Goal: Task Accomplishment & Management: Manage account settings

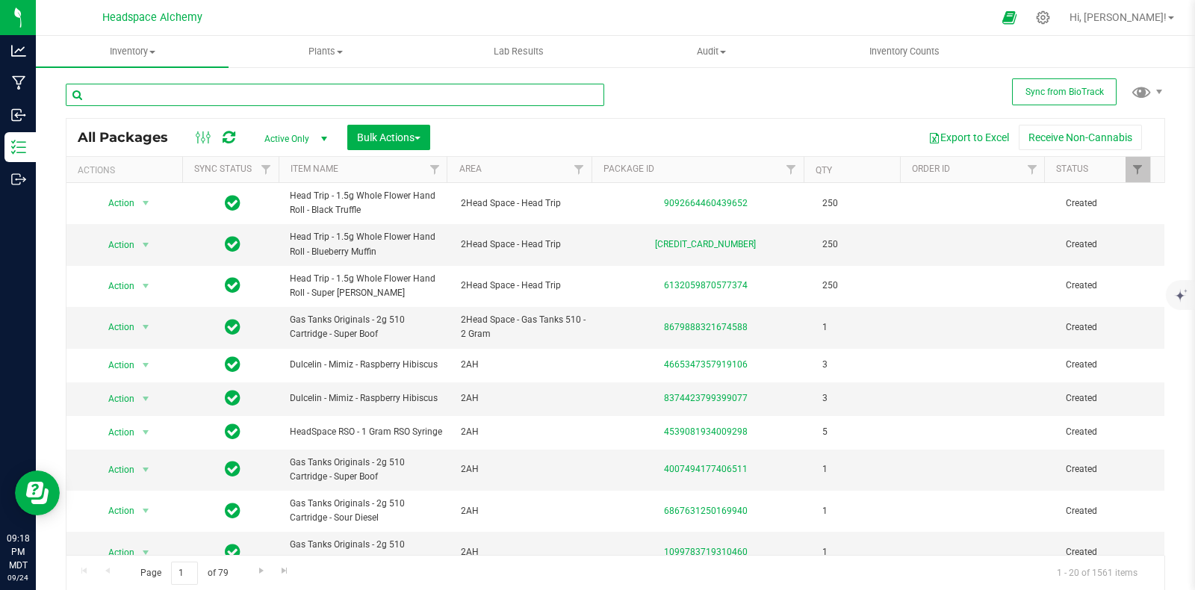
click at [172, 96] on input "text" at bounding box center [335, 95] width 538 height 22
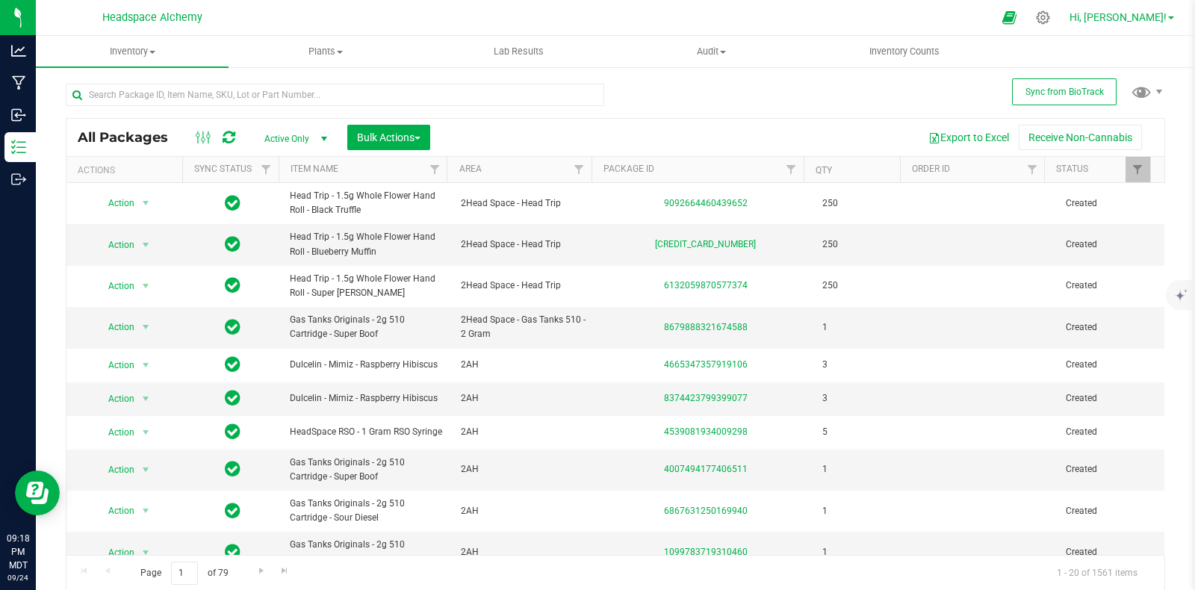
click at [1169, 15] on link "Hi, [PERSON_NAME]!" at bounding box center [1122, 18] width 117 height 16
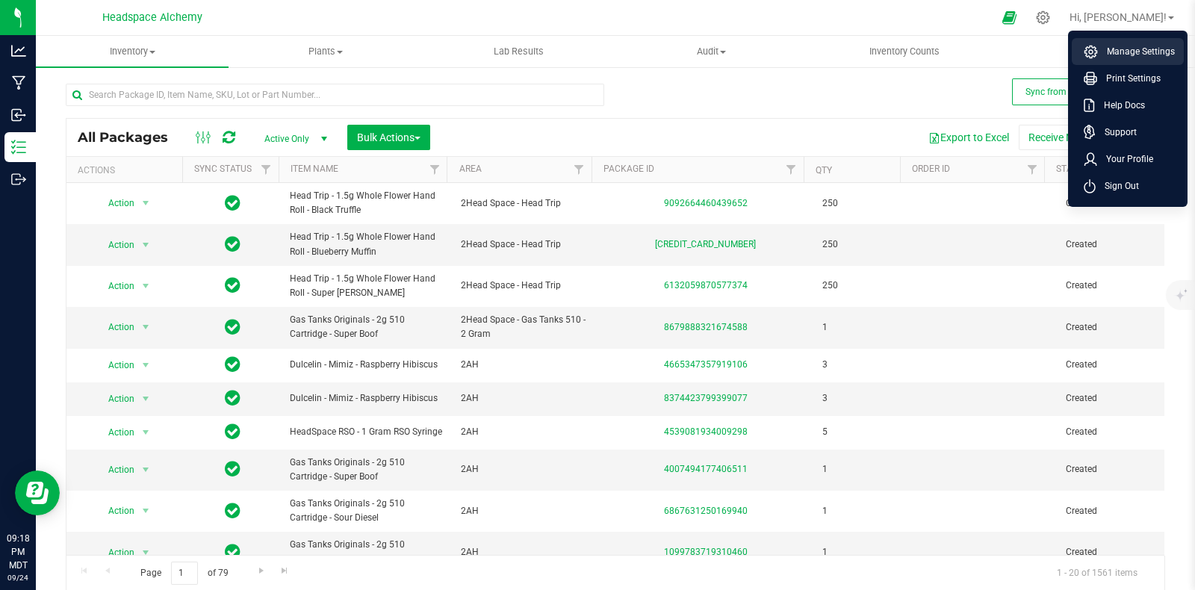
click at [1123, 45] on span "Manage Settings" at bounding box center [1136, 51] width 77 height 15
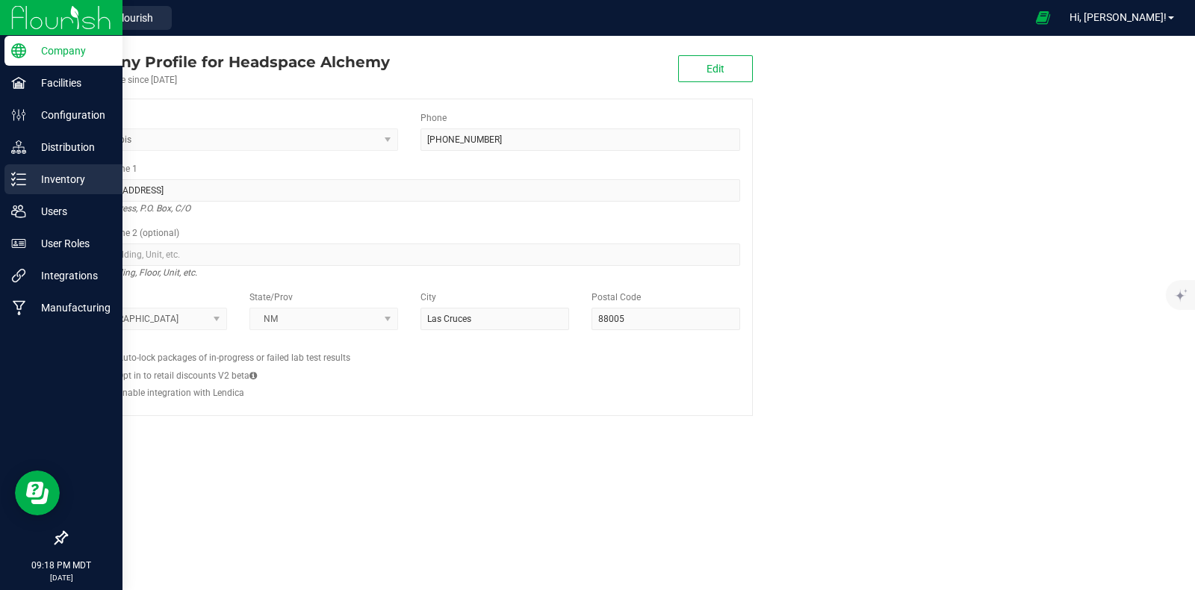
drag, startPoint x: 105, startPoint y: 28, endPoint x: 63, endPoint y: 178, distance: 155.8
click at [63, 178] on div "Company Facilities Configuration Distribution Inventory Users User Roles Integr…" at bounding box center [597, 295] width 1195 height 590
click at [63, 178] on p "Inventory" at bounding box center [71, 179] width 90 height 18
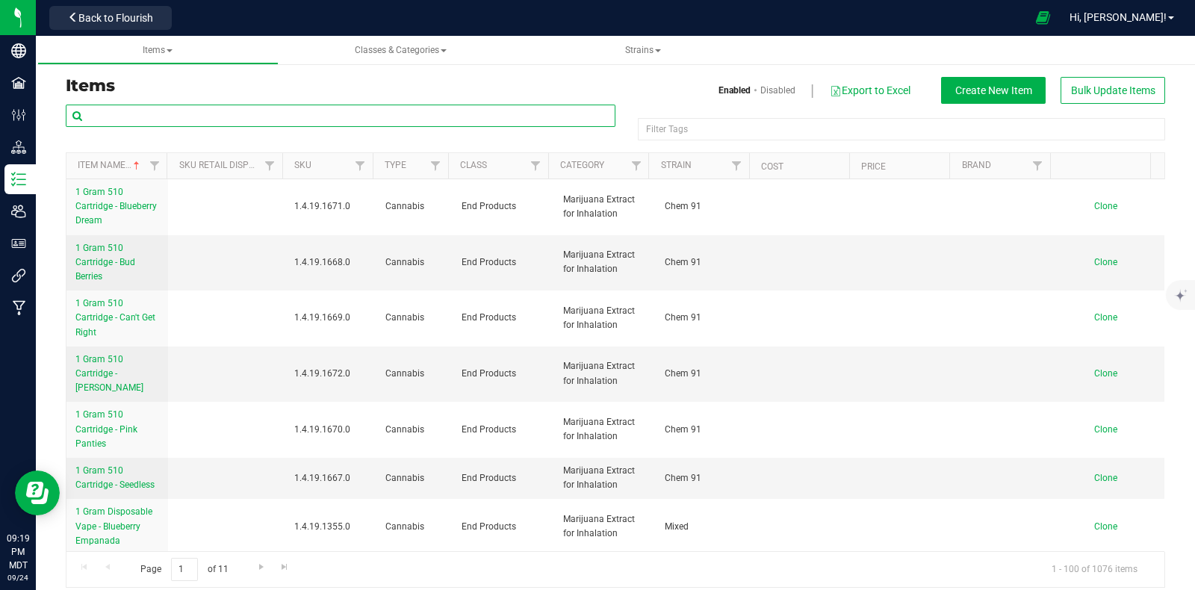
click at [177, 119] on input "text" at bounding box center [341, 116] width 550 height 22
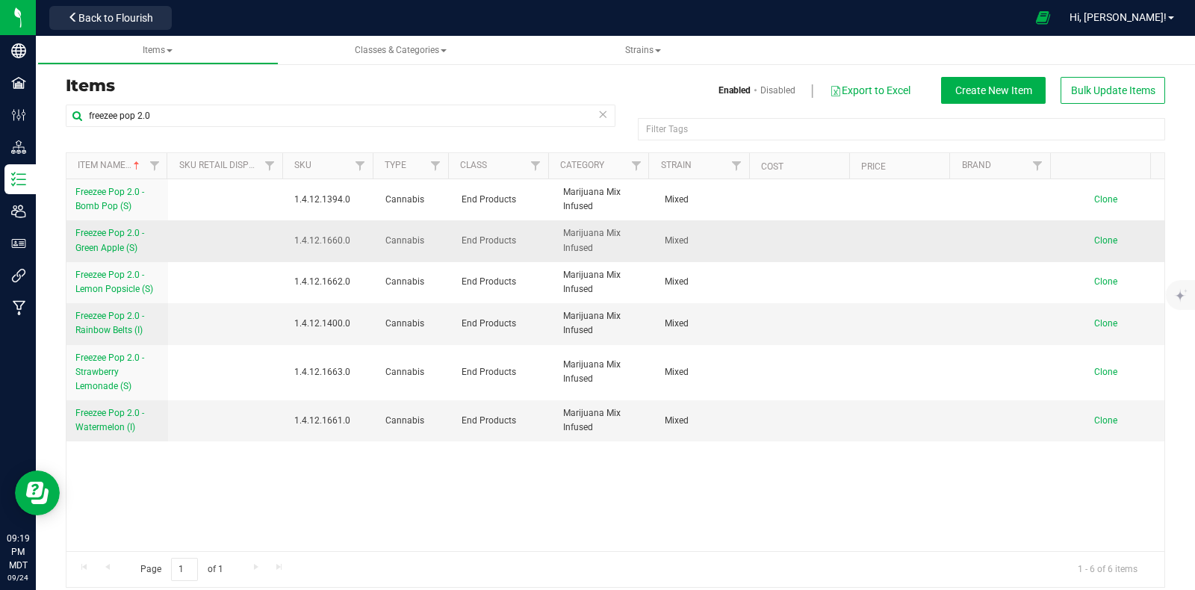
drag, startPoint x: 347, startPoint y: 240, endPoint x: 288, endPoint y: 237, distance: 59.8
click at [288, 237] on td "1.4.12.1660.0" at bounding box center [331, 240] width 92 height 41
copy span "1.4.12.1660.0"
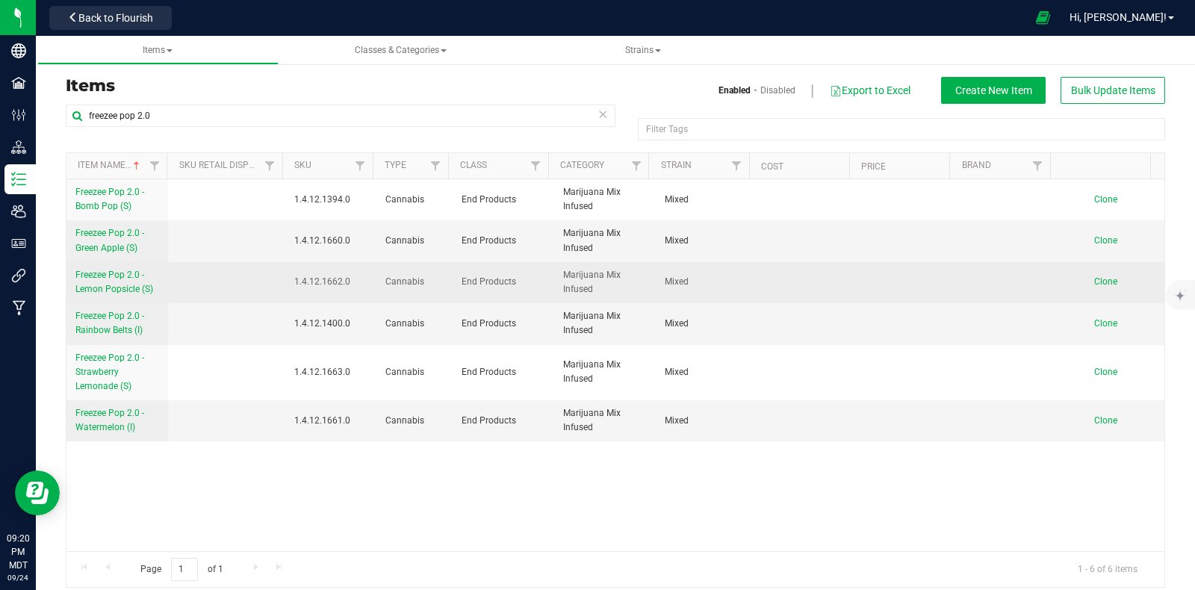
drag, startPoint x: 344, startPoint y: 282, endPoint x: 288, endPoint y: 280, distance: 56.8
click at [288, 280] on td "1.4.12.1662.0" at bounding box center [331, 282] width 92 height 41
drag, startPoint x: 288, startPoint y: 281, endPoint x: 254, endPoint y: 280, distance: 33.6
click at [201, 291] on td at bounding box center [226, 282] width 117 height 41
drag, startPoint x: 335, startPoint y: 280, endPoint x: 285, endPoint y: 280, distance: 50.0
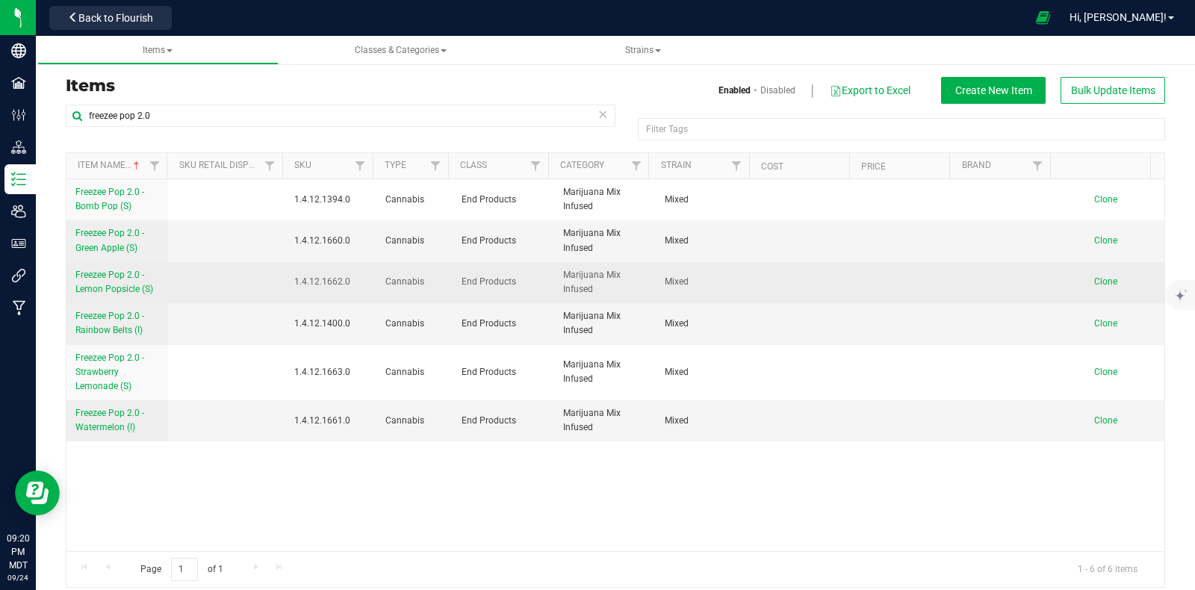
click at [285, 280] on td "1.4.12.1662.0" at bounding box center [331, 282] width 92 height 41
copy span "1.4.12.1662.0"
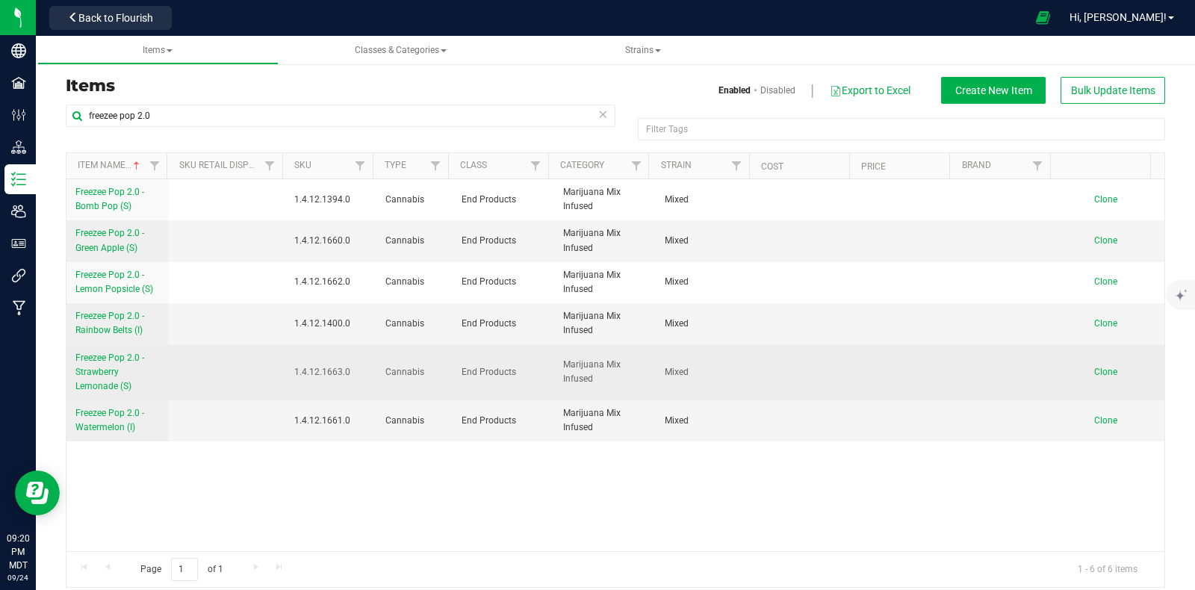
drag, startPoint x: 344, startPoint y: 371, endPoint x: 329, endPoint y: 370, distance: 15.0
click at [329, 370] on span "1.4.12.1663.0" at bounding box center [331, 372] width 74 height 14
click at [343, 371] on span "1.4.12.1663.0" at bounding box center [331, 372] width 74 height 14
drag, startPoint x: 344, startPoint y: 369, endPoint x: 286, endPoint y: 370, distance: 57.5
click at [286, 370] on td "1.4.12.1663.0" at bounding box center [331, 373] width 92 height 56
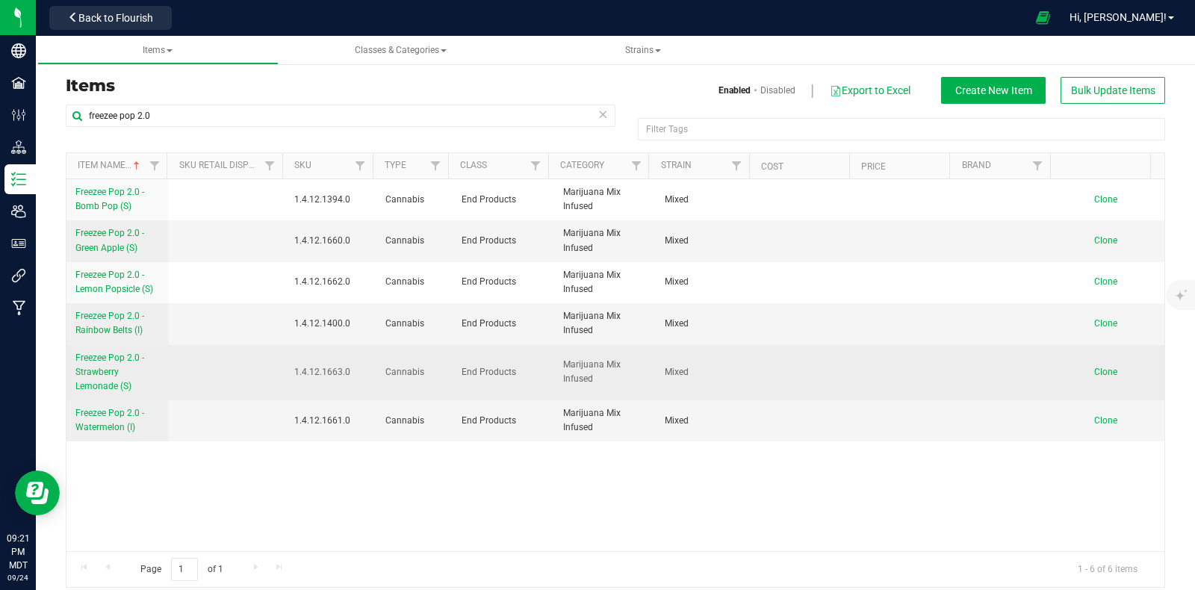
copy span "1.4.12.1663.0"
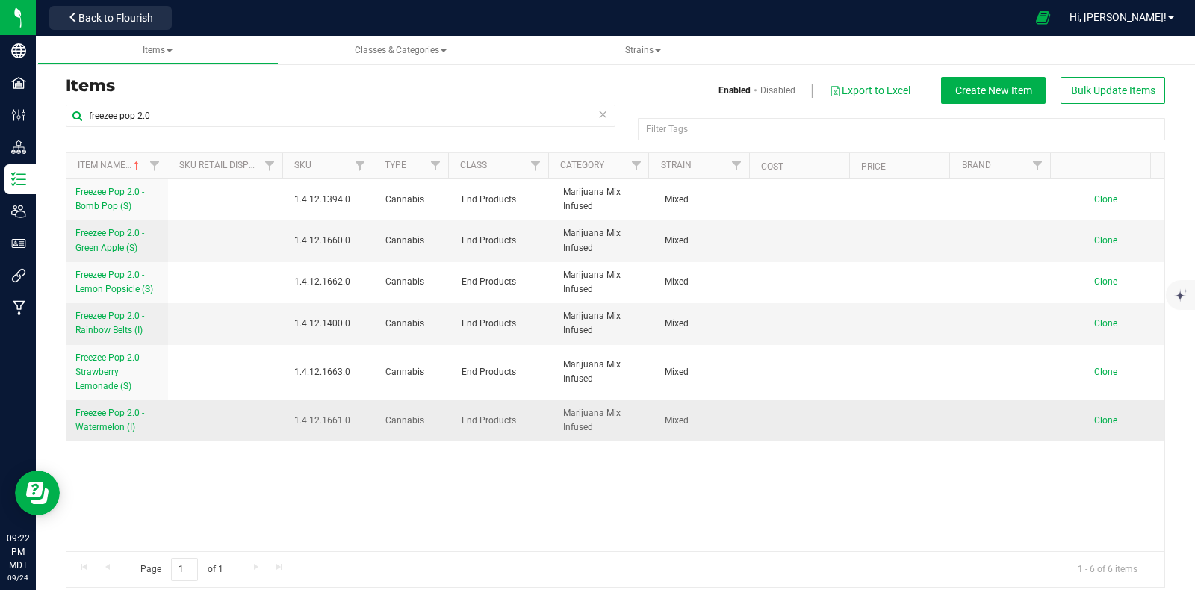
drag, startPoint x: 346, startPoint y: 418, endPoint x: 286, endPoint y: 418, distance: 59.8
click at [286, 418] on td "1.4.12.1661.0" at bounding box center [331, 420] width 92 height 40
copy span "1.4.12.1661.0"
click at [241, 491] on div "Freezee Pop 2.0 - Bomb Pop (S) 1.4.12.1394.0 Cannabis End Products Marijuana Mi…" at bounding box center [615, 365] width 1098 height 372
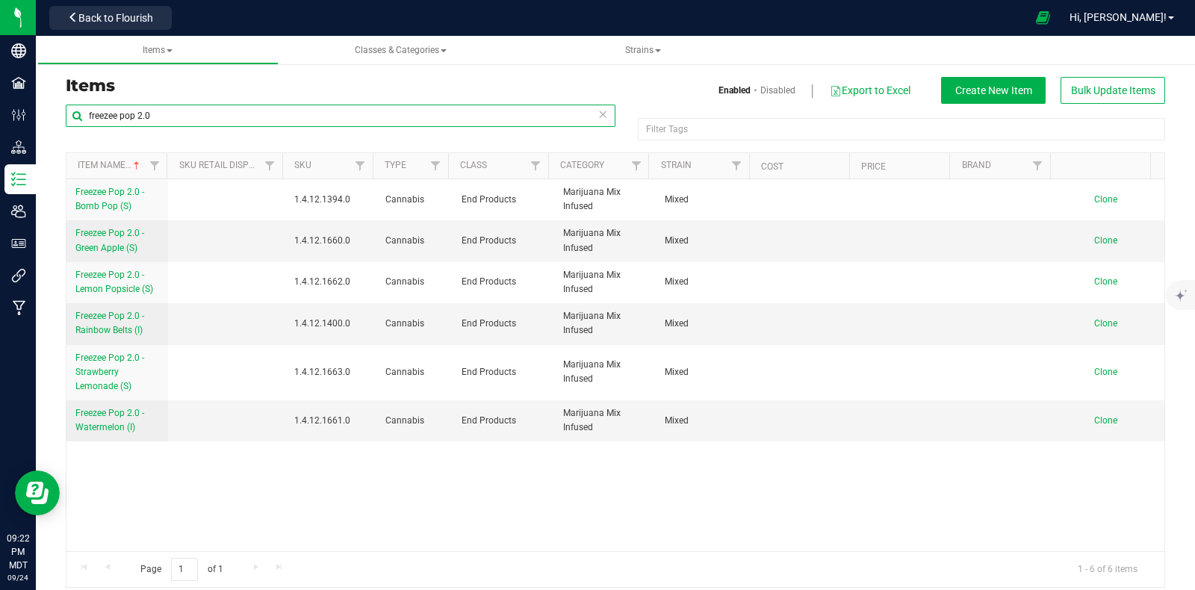
drag, startPoint x: 172, startPoint y: 114, endPoint x: 78, endPoint y: 107, distance: 93.6
click at [78, 107] on input "freezee pop 2.0" at bounding box center [341, 116] width 550 height 22
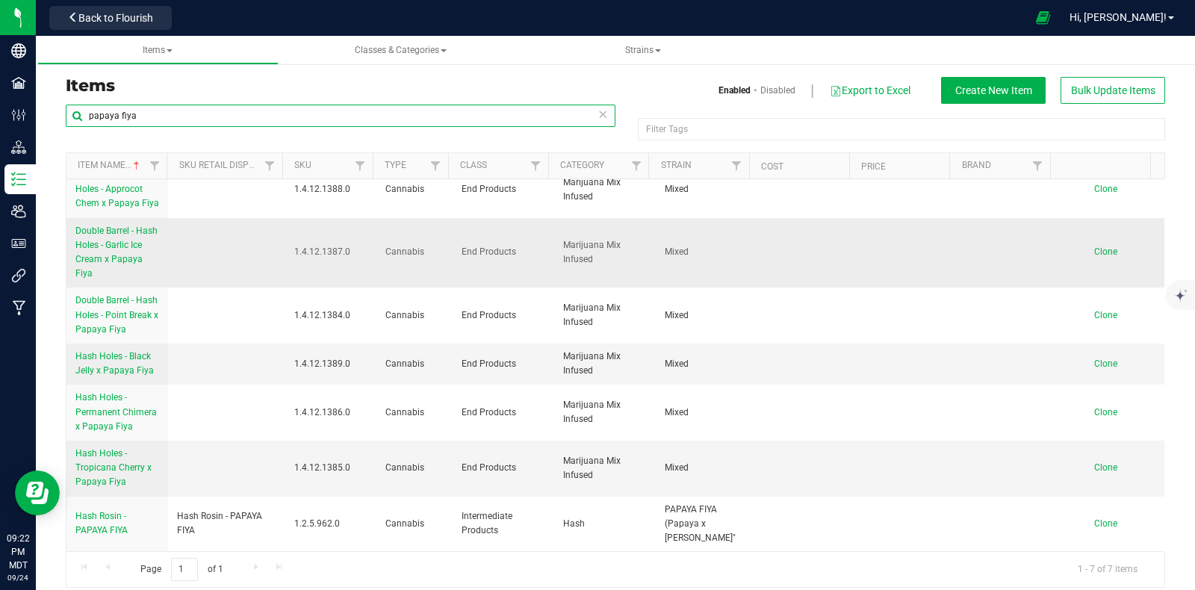
scroll to position [31, 0]
type input "papaya fiya"
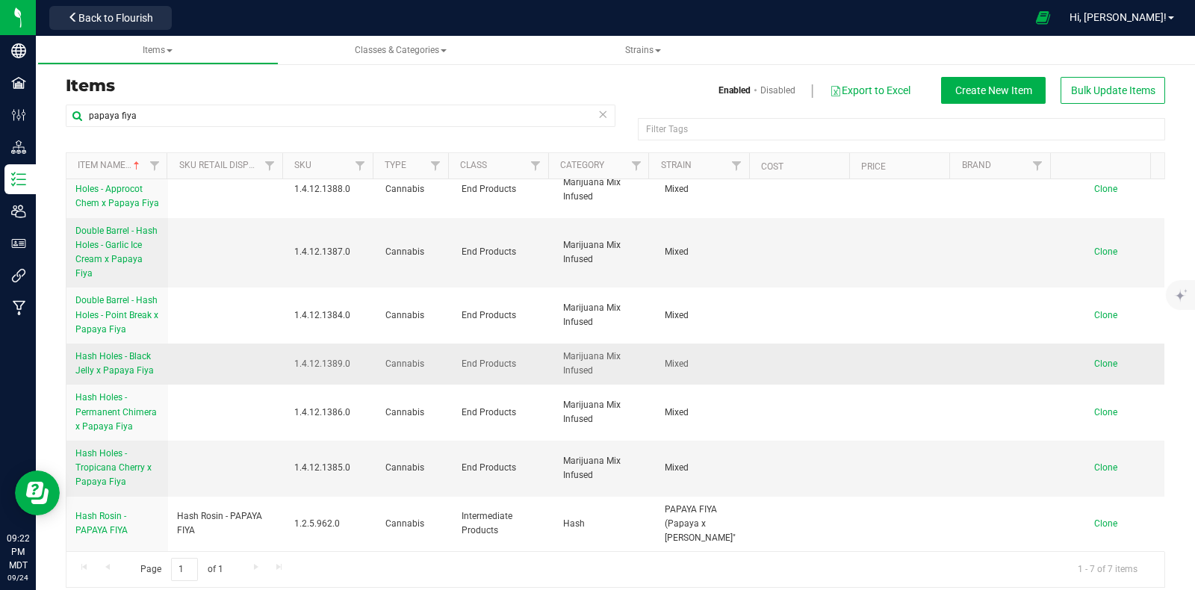
drag, startPoint x: 346, startPoint y: 362, endPoint x: 288, endPoint y: 360, distance: 58.3
click at [294, 360] on span "1.4.12.1389.0" at bounding box center [331, 364] width 74 height 14
copy span "1.4.12.1389.0"
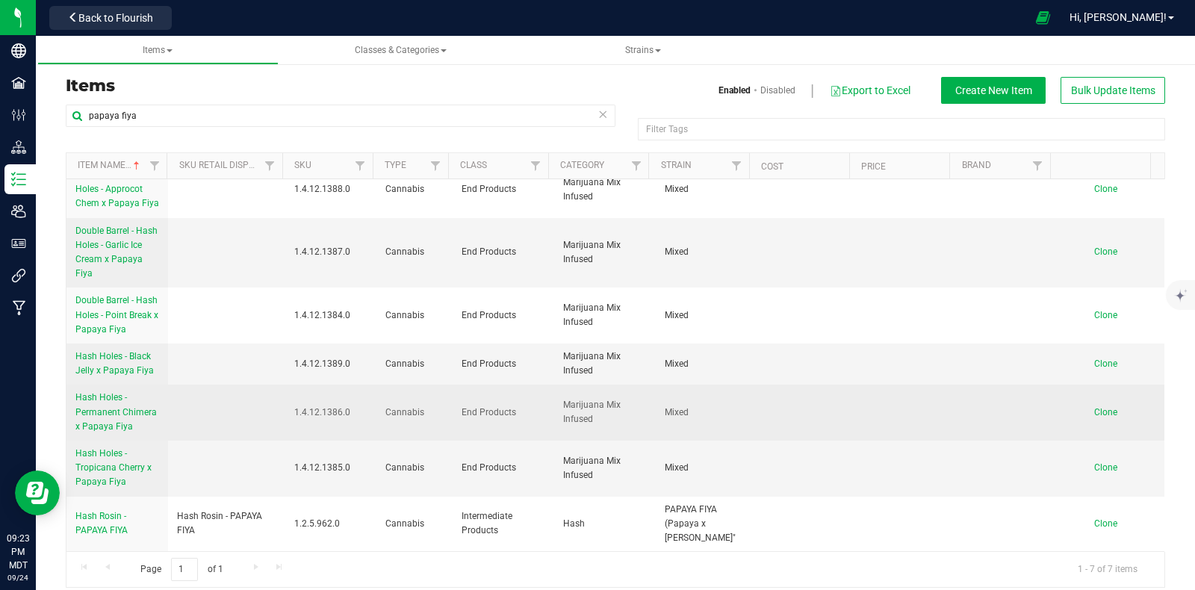
drag, startPoint x: 343, startPoint y: 411, endPoint x: 284, endPoint y: 406, distance: 59.2
click at [285, 406] on td "1.4.12.1386.0" at bounding box center [331, 413] width 92 height 56
copy span "1.4.12.1386.0"
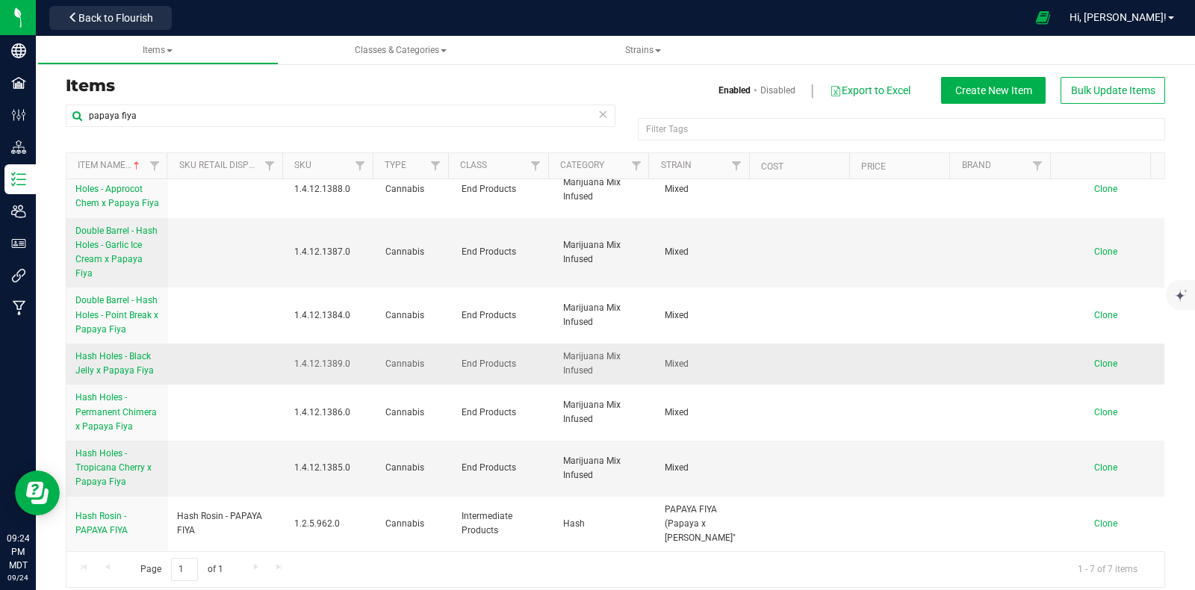
click at [123, 366] on span "Hash Holes - Black Jelly x Papaya Fiya" at bounding box center [114, 363] width 78 height 25
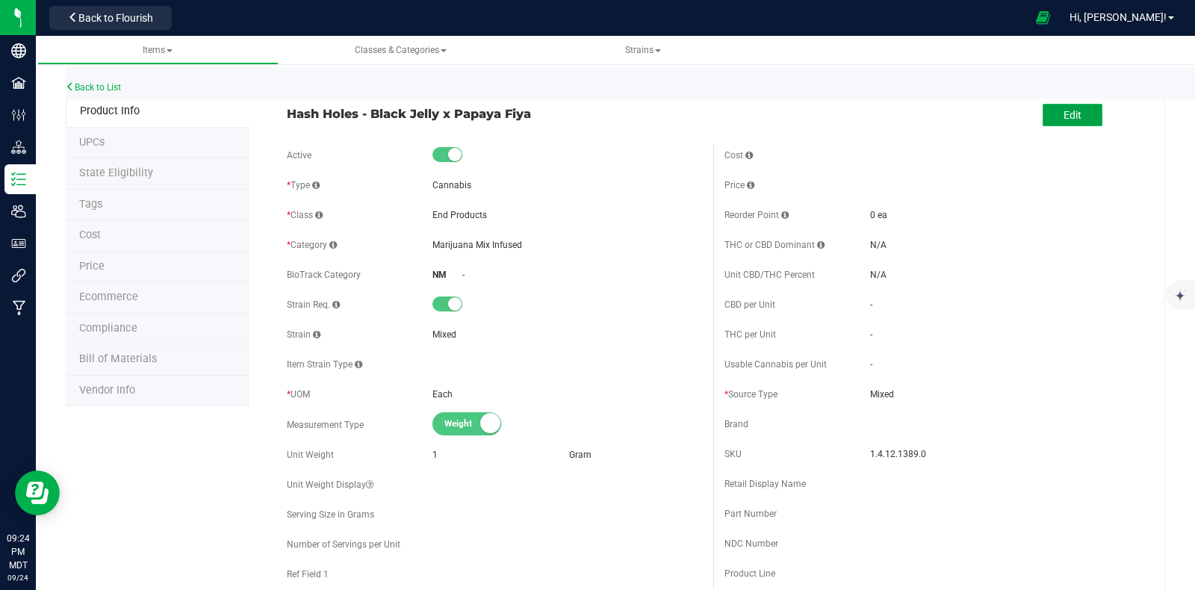
click at [1064, 114] on span "Edit" at bounding box center [1073, 115] width 18 height 12
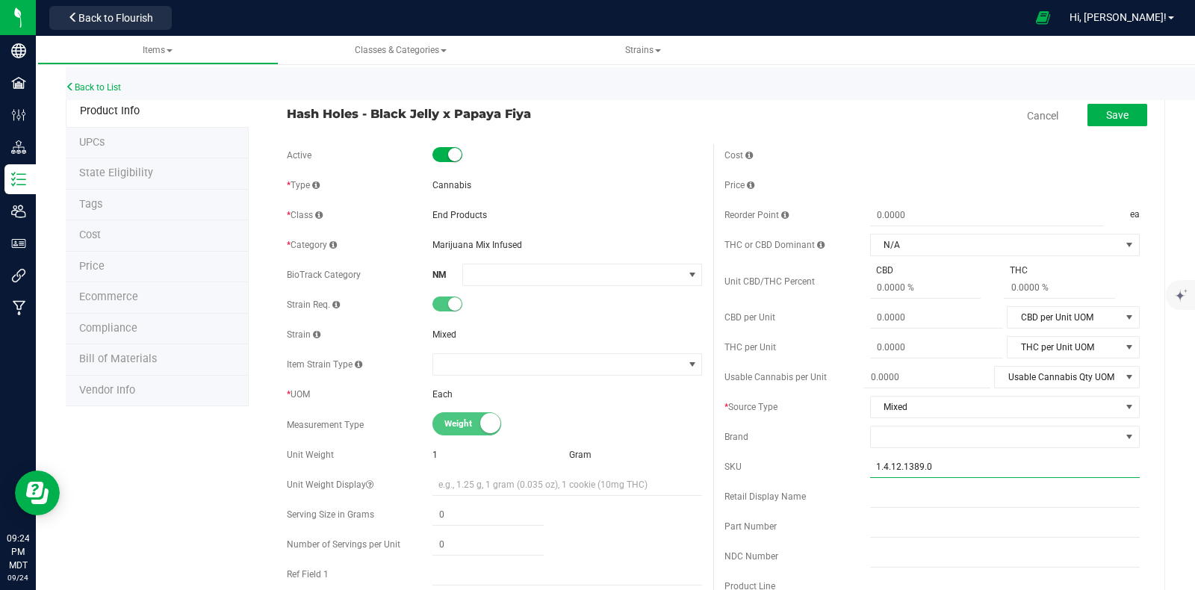
click at [947, 463] on input "1.4.12.1389.0" at bounding box center [1005, 467] width 270 height 22
type input "1.4.12.1389.00"
click at [1106, 111] on span "Save" at bounding box center [1117, 115] width 22 height 12
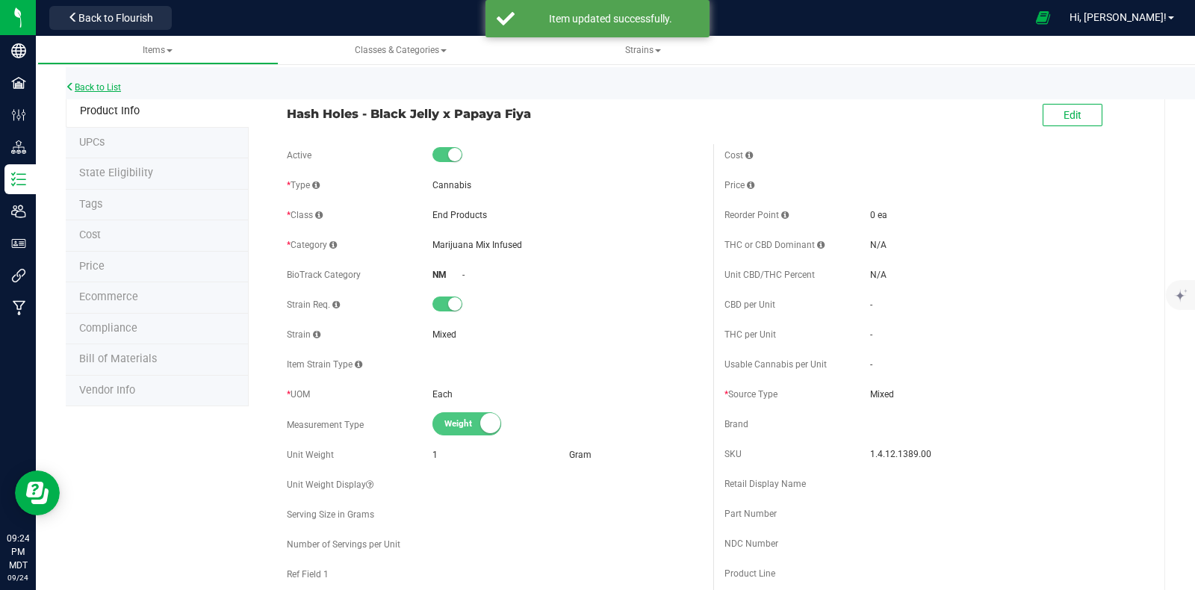
click at [101, 87] on link "Back to List" at bounding box center [93, 87] width 55 height 10
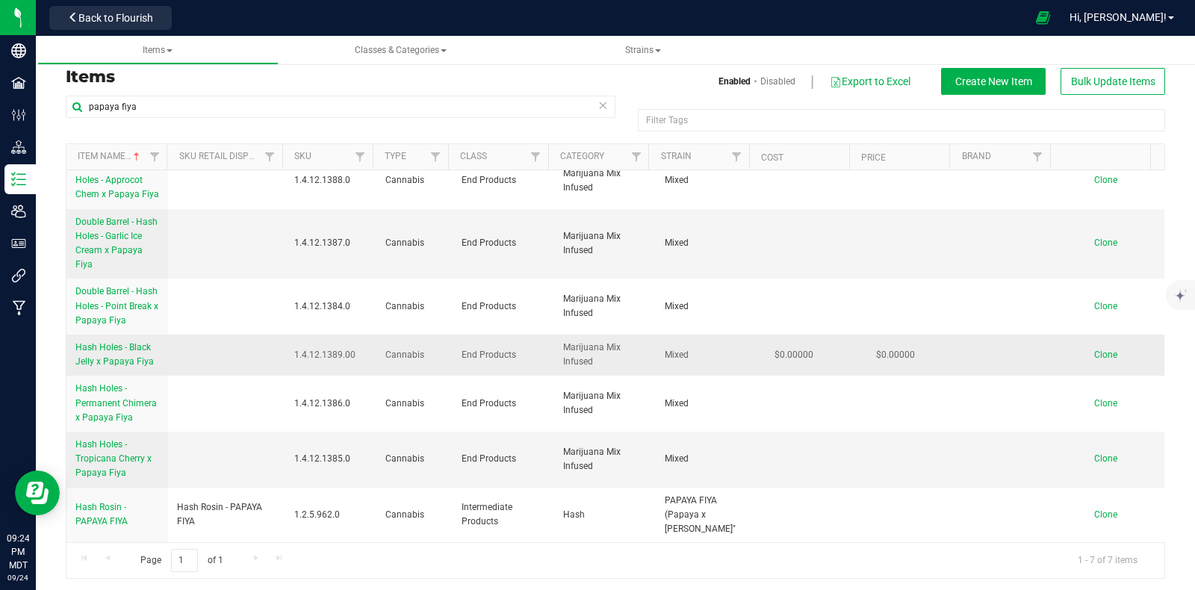
scroll to position [11, 0]
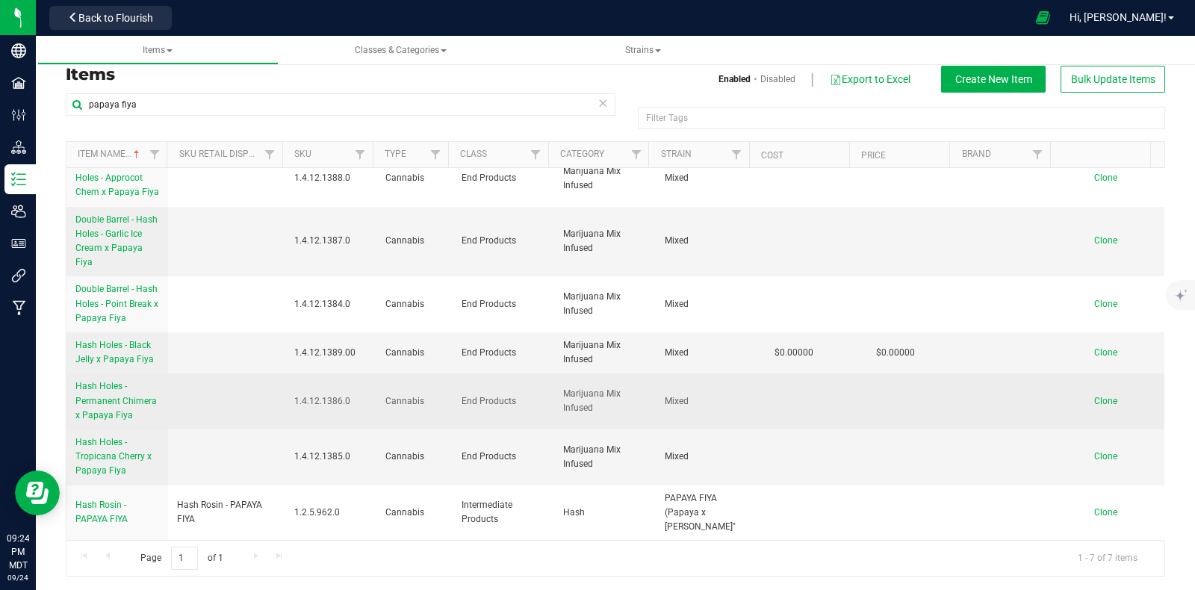
drag, startPoint x: 344, startPoint y: 395, endPoint x: 291, endPoint y: 395, distance: 53.8
click at [294, 395] on span "1.4.12.1386.0" at bounding box center [331, 401] width 74 height 14
copy span "1.4.12.1386.0"
click at [129, 397] on span "Hash Holes - Permanent Chimera x Papaya Fiya" at bounding box center [115, 400] width 81 height 39
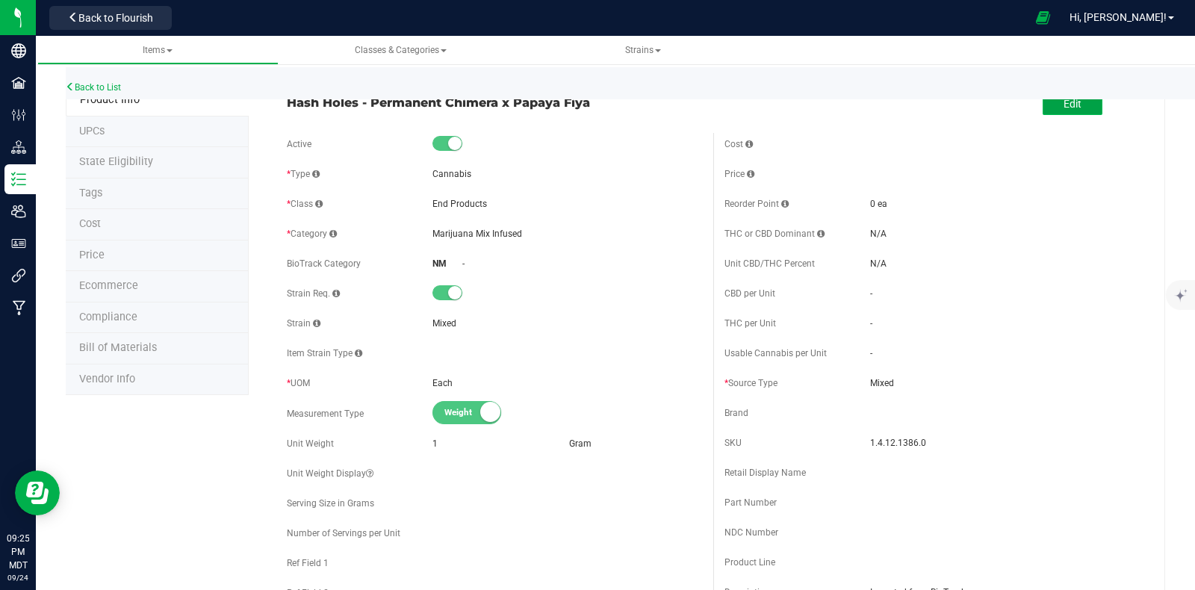
click at [1046, 106] on button "Edit" at bounding box center [1073, 104] width 60 height 22
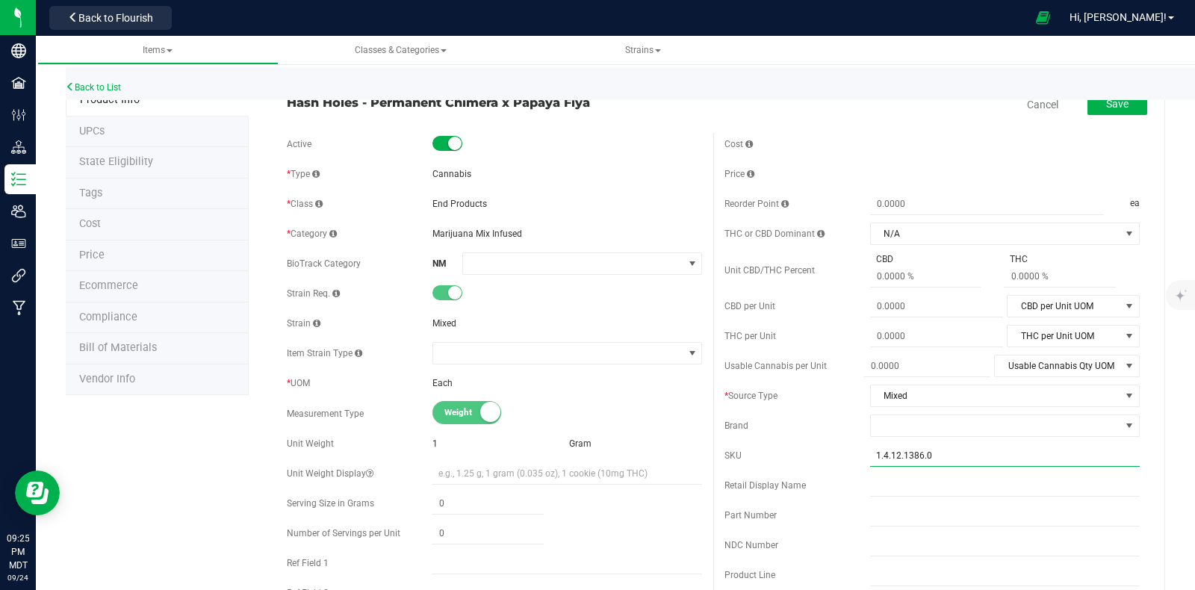
click at [929, 459] on input "1.4.12.1386.0" at bounding box center [1005, 455] width 270 height 22
type input "1.4.12.1386.001"
click at [1087, 109] on button "Save" at bounding box center [1117, 104] width 60 height 22
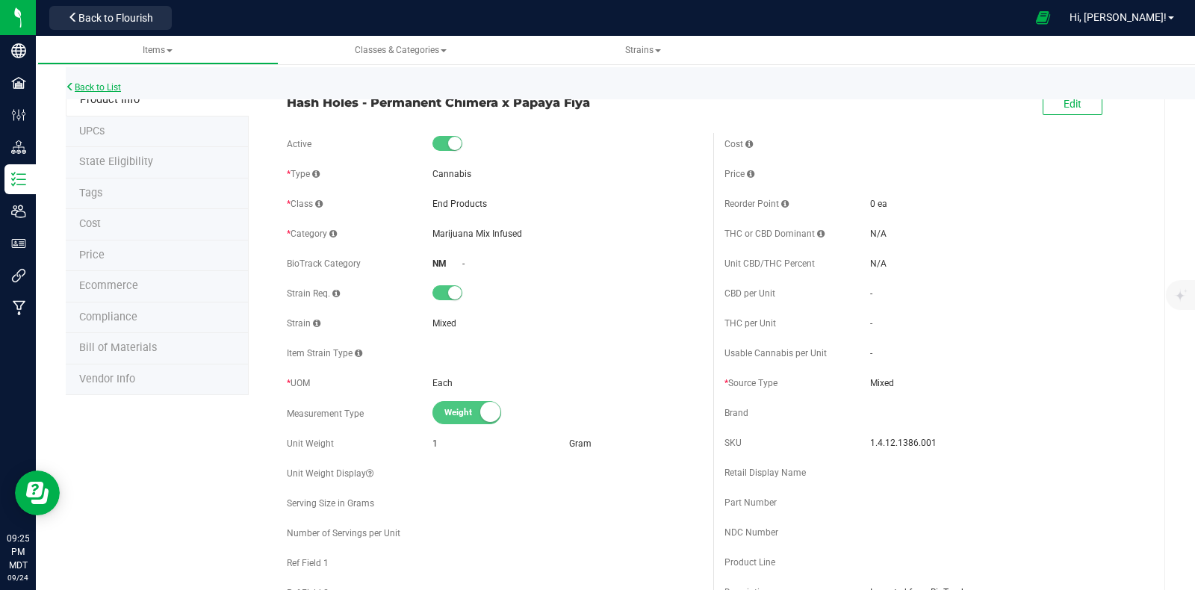
click at [96, 87] on link "Back to List" at bounding box center [93, 87] width 55 height 10
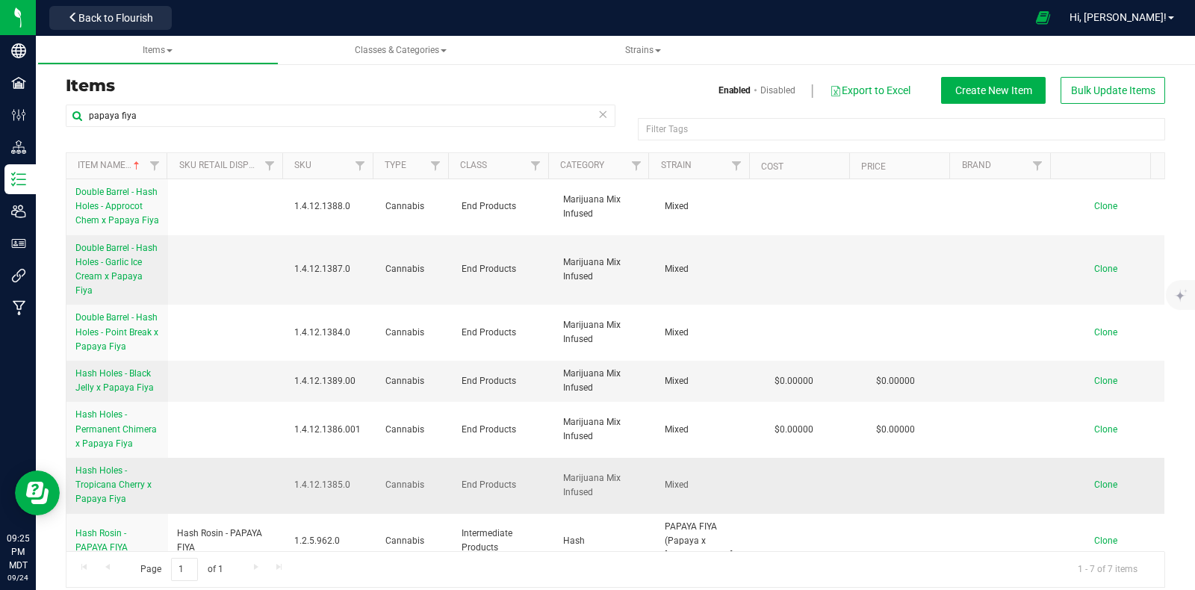
drag, startPoint x: 347, startPoint y: 499, endPoint x: 284, endPoint y: 497, distance: 63.5
click at [285, 497] on td "1.4.12.1385.0" at bounding box center [331, 486] width 92 height 56
click at [112, 487] on span "Hash Holes - Tropicana Cherry x Papaya Fiya" at bounding box center [113, 484] width 76 height 39
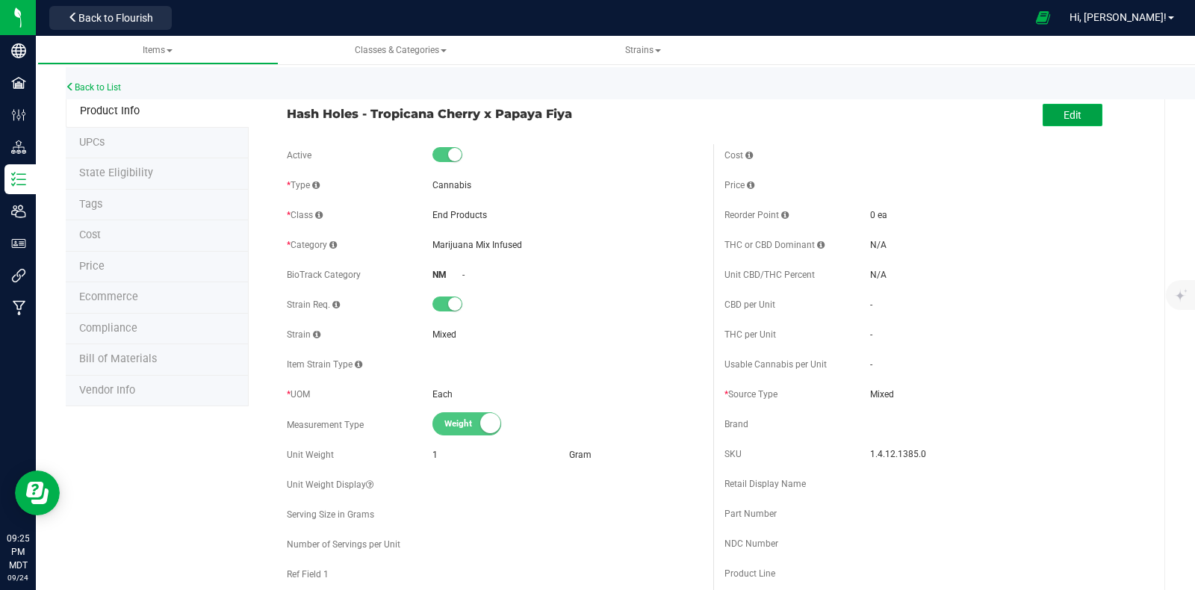
click at [1064, 111] on span "Edit" at bounding box center [1073, 115] width 18 height 12
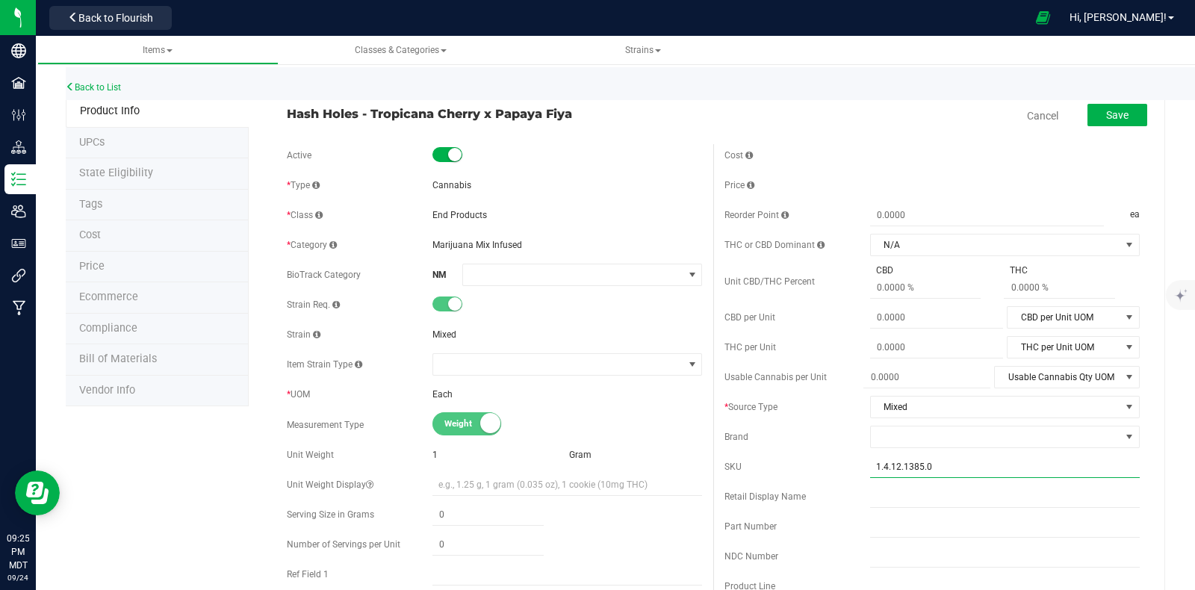
click at [929, 462] on input "1.4.12.1385.0" at bounding box center [1005, 467] width 270 height 22
drag, startPoint x: 932, startPoint y: 466, endPoint x: 860, endPoint y: 466, distance: 71.7
click at [870, 466] on input "1.4.12.1385.002" at bounding box center [1005, 467] width 270 height 22
type input "1.4.12.1385.002"
click at [1106, 109] on span "Save" at bounding box center [1117, 115] width 22 height 12
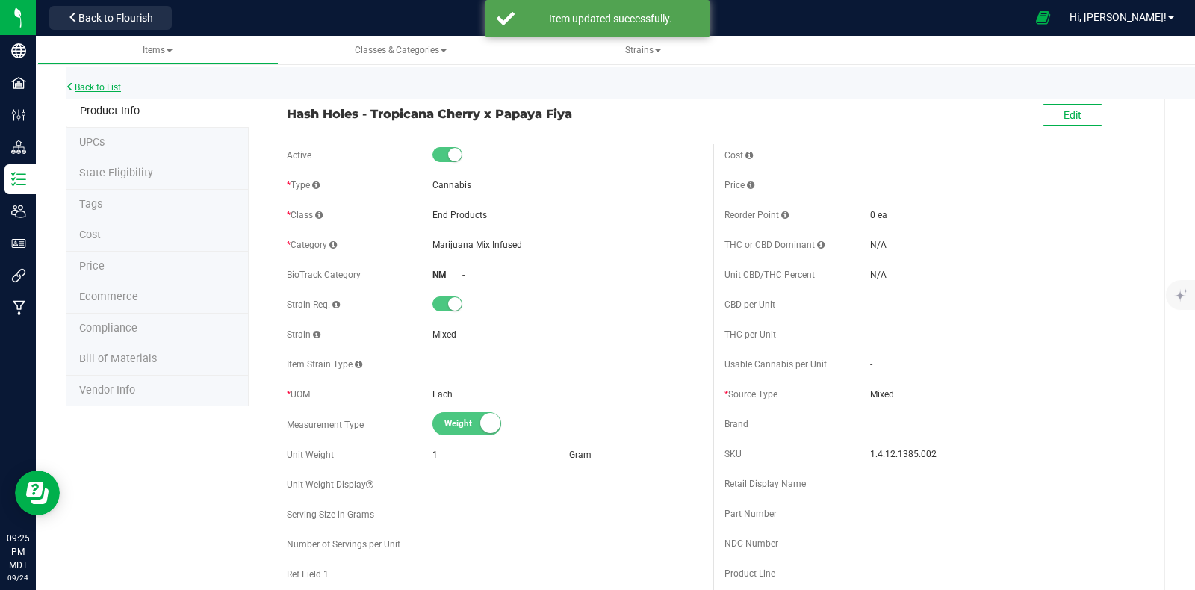
click at [119, 87] on link "Back to List" at bounding box center [93, 87] width 55 height 10
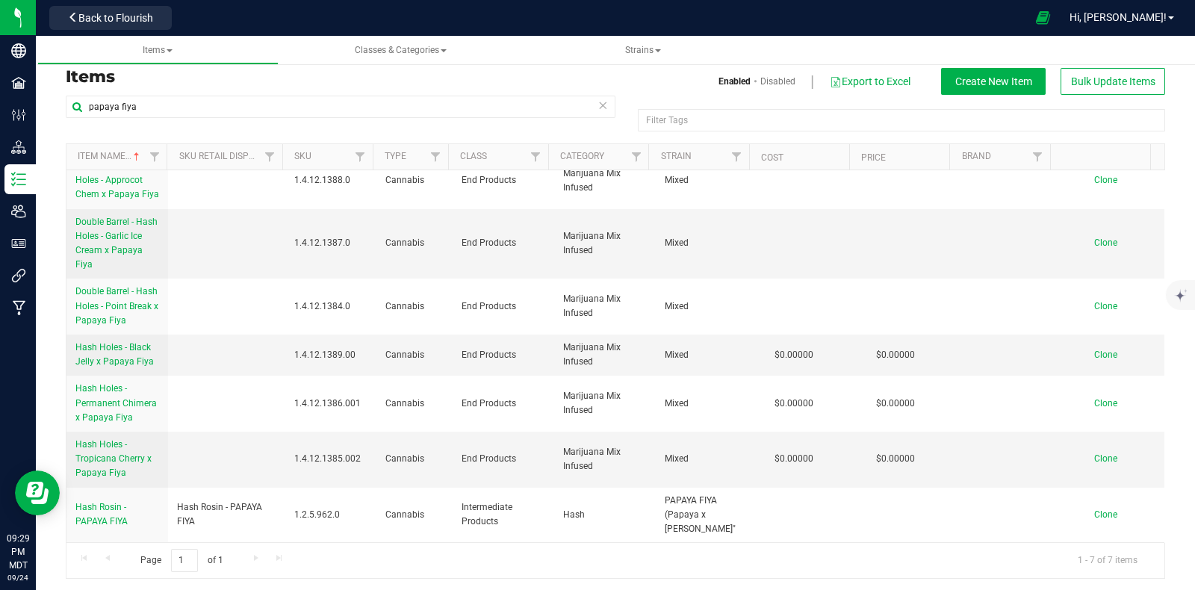
scroll to position [11, 0]
